Goal: Task Accomplishment & Management: Use online tool/utility

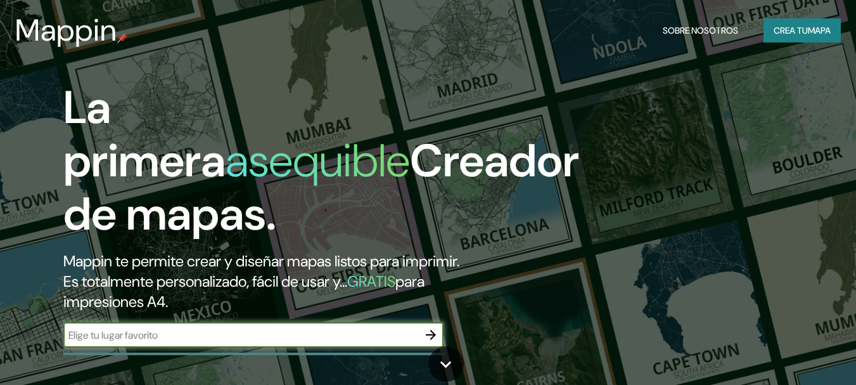
click at [179, 338] on input "text" at bounding box center [240, 335] width 355 height 15
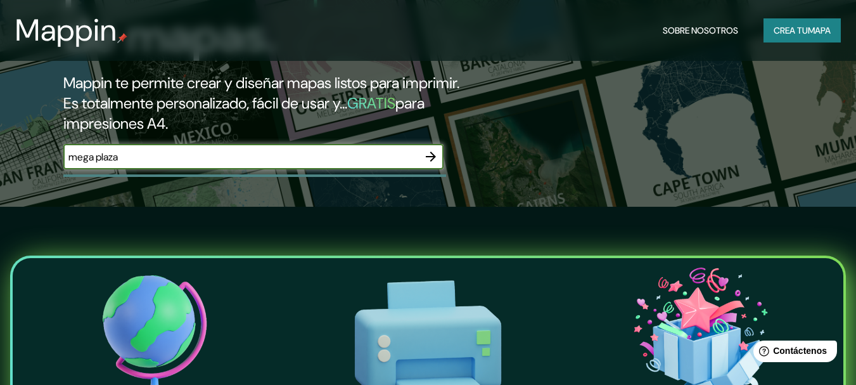
scroll to position [174, 0]
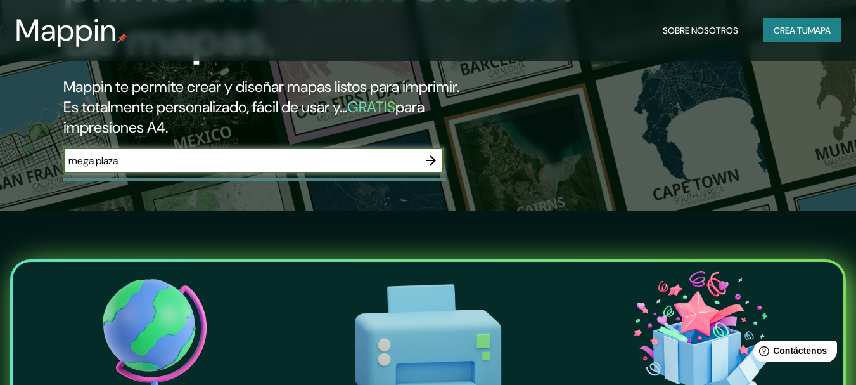
type input "mega plaza"
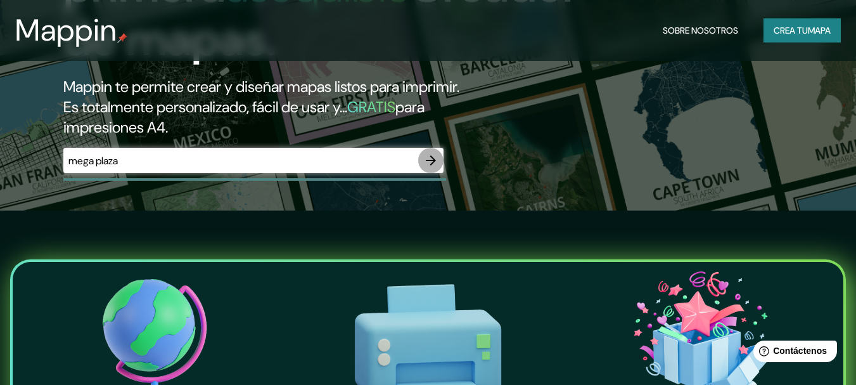
click at [436, 158] on icon "button" at bounding box center [430, 160] width 15 height 15
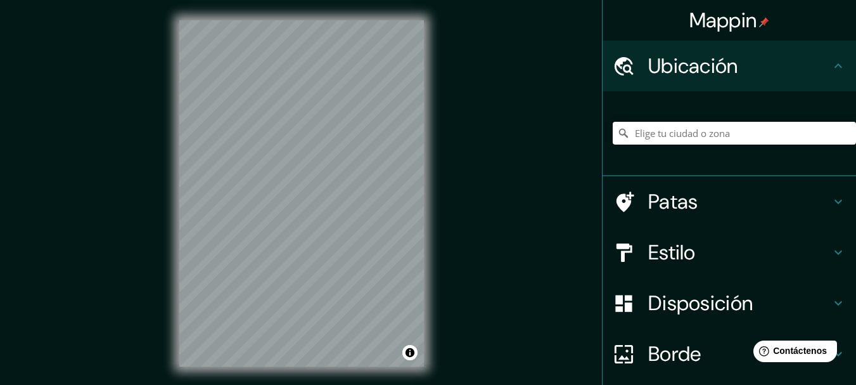
click at [716, 138] on input "Elige tu ciudad o zona" at bounding box center [734, 133] width 243 height 23
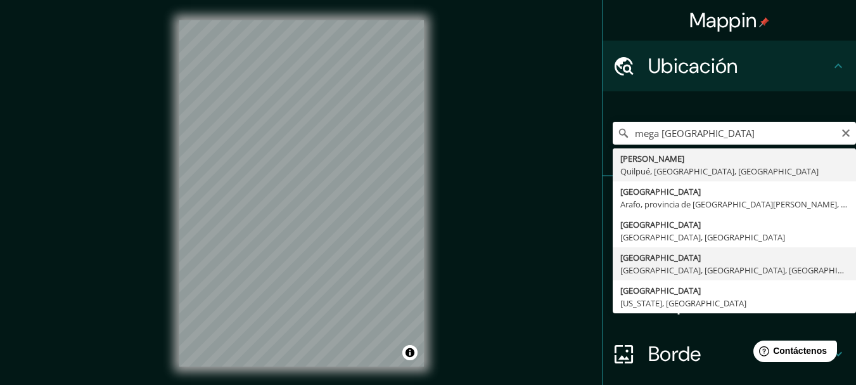
type input "[GEOGRAPHIC_DATA], [GEOGRAPHIC_DATA], [GEOGRAPHIC_DATA], [GEOGRAPHIC_DATA]"
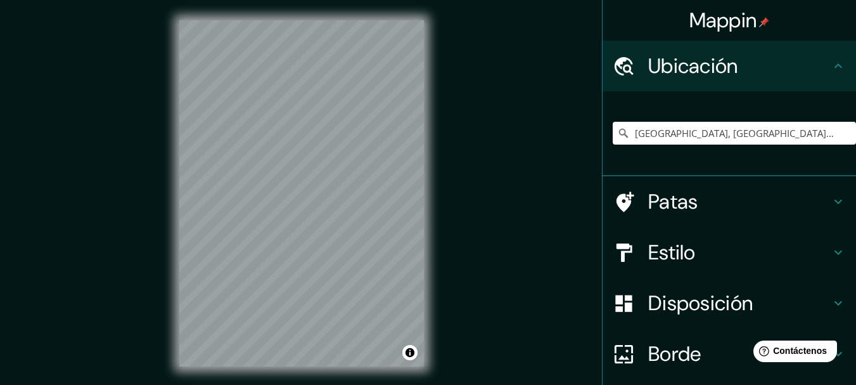
click at [224, 384] on html "Mappin Ubicación [GEOGRAPHIC_DATA], [GEOGRAPHIC_DATA], [GEOGRAPHIC_DATA], [GEOG…" at bounding box center [428, 192] width 856 height 385
click at [689, 127] on input "[GEOGRAPHIC_DATA], [GEOGRAPHIC_DATA], [GEOGRAPHIC_DATA], [GEOGRAPHIC_DATA]" at bounding box center [734, 133] width 243 height 23
click at [617, 133] on icon at bounding box center [623, 133] width 13 height 13
click at [809, 132] on input "[GEOGRAPHIC_DATA], [GEOGRAPHIC_DATA], [GEOGRAPHIC_DATA], [GEOGRAPHIC_DATA]" at bounding box center [734, 133] width 243 height 23
click at [842, 131] on icon "Claro" at bounding box center [846, 133] width 8 height 8
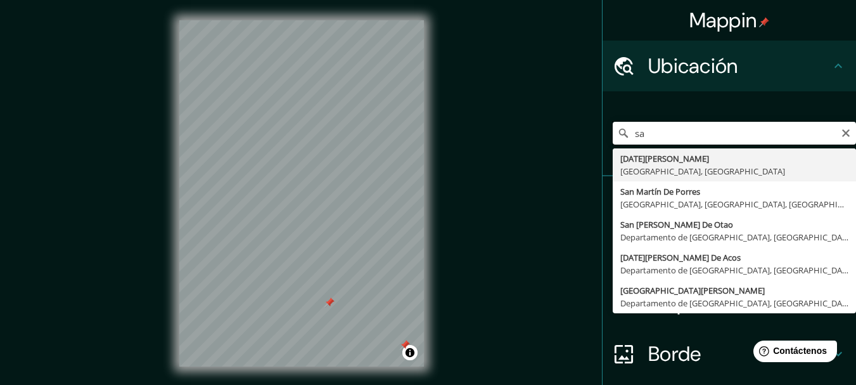
type input "s"
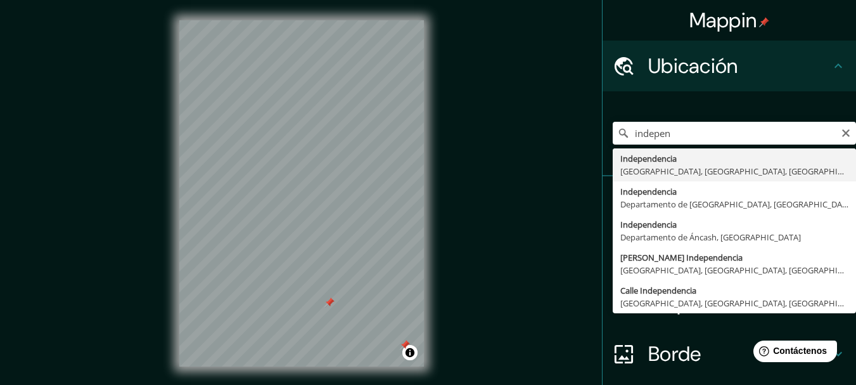
type input "Independencia, [GEOGRAPHIC_DATA], [GEOGRAPHIC_DATA], [GEOGRAPHIC_DATA]"
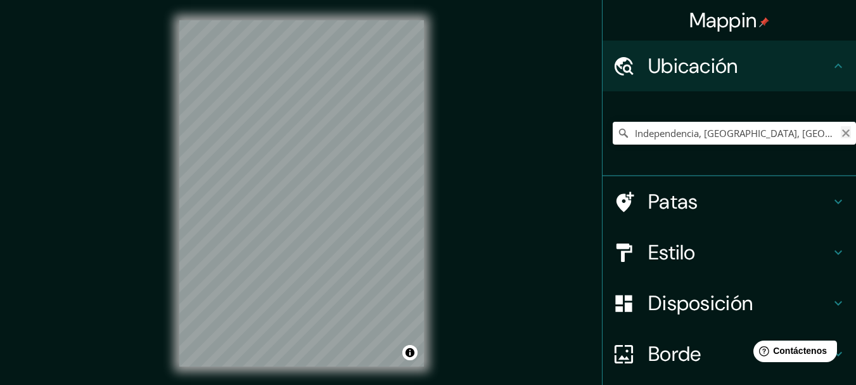
click at [841, 128] on icon "Claro" at bounding box center [846, 133] width 10 height 10
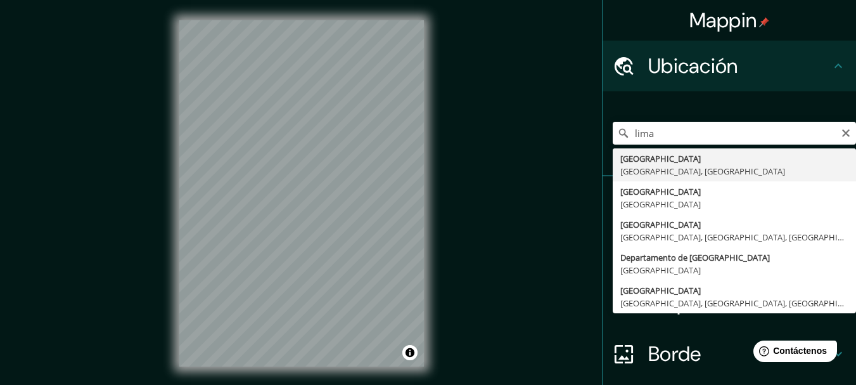
type input "[GEOGRAPHIC_DATA], [GEOGRAPHIC_DATA], [GEOGRAPHIC_DATA]"
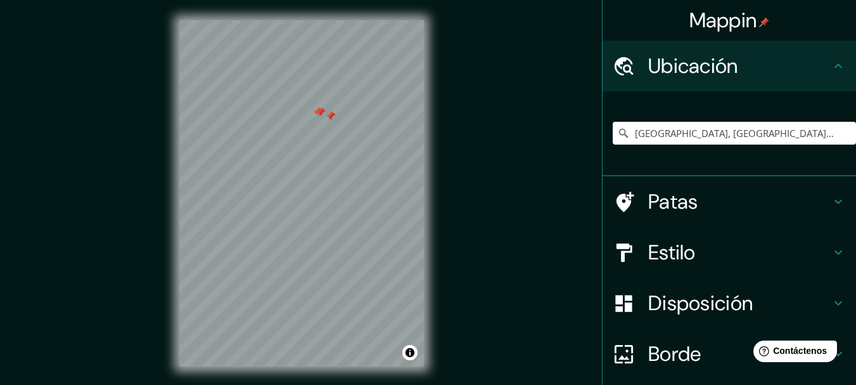
drag, startPoint x: 314, startPoint y: 262, endPoint x: 317, endPoint y: 108, distance: 154.0
click at [317, 108] on div at bounding box center [320, 112] width 10 height 10
click at [338, 122] on div at bounding box center [338, 122] width 10 height 10
click at [327, 118] on div at bounding box center [328, 118] width 10 height 10
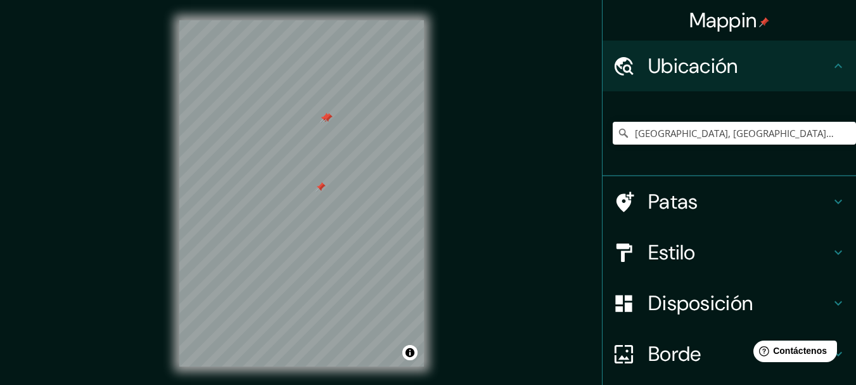
click at [326, 117] on div at bounding box center [328, 118] width 10 height 10
click at [326, 118] on div at bounding box center [325, 118] width 10 height 10
click at [325, 118] on div at bounding box center [325, 118] width 10 height 10
